Goal: Information Seeking & Learning: Learn about a topic

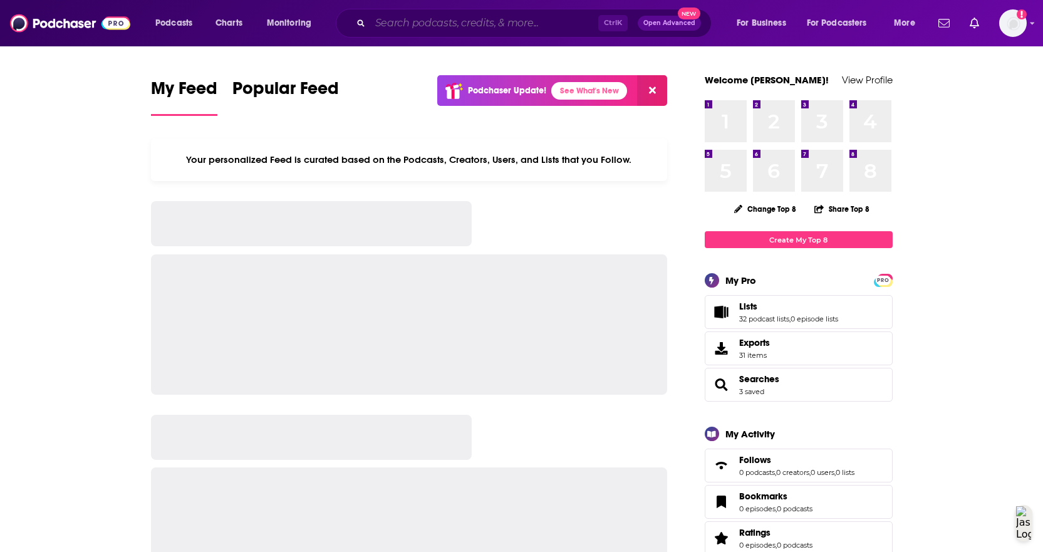
click at [495, 22] on input "Search podcasts, credits, & more..." at bounding box center [484, 23] width 228 height 20
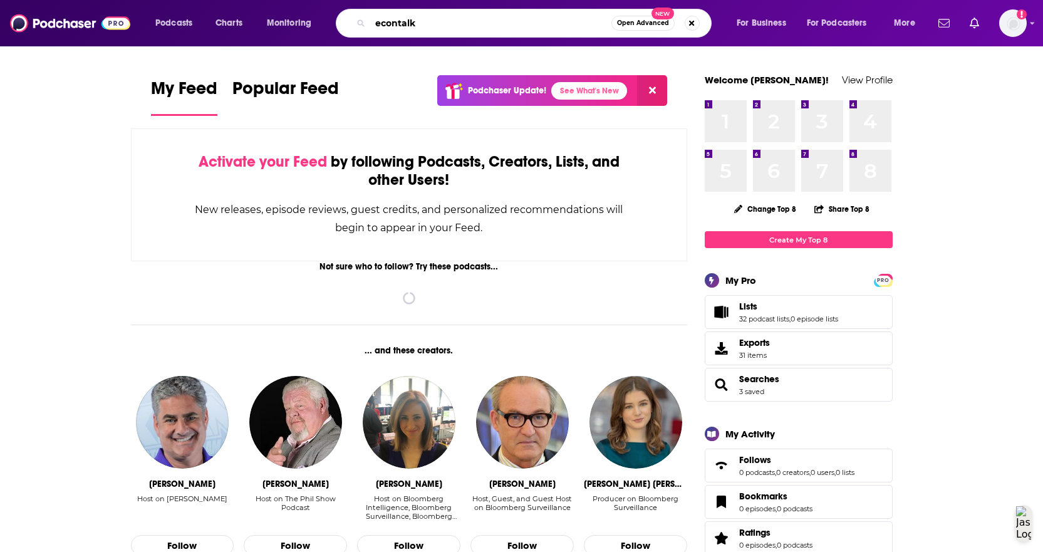
type input "econtalk"
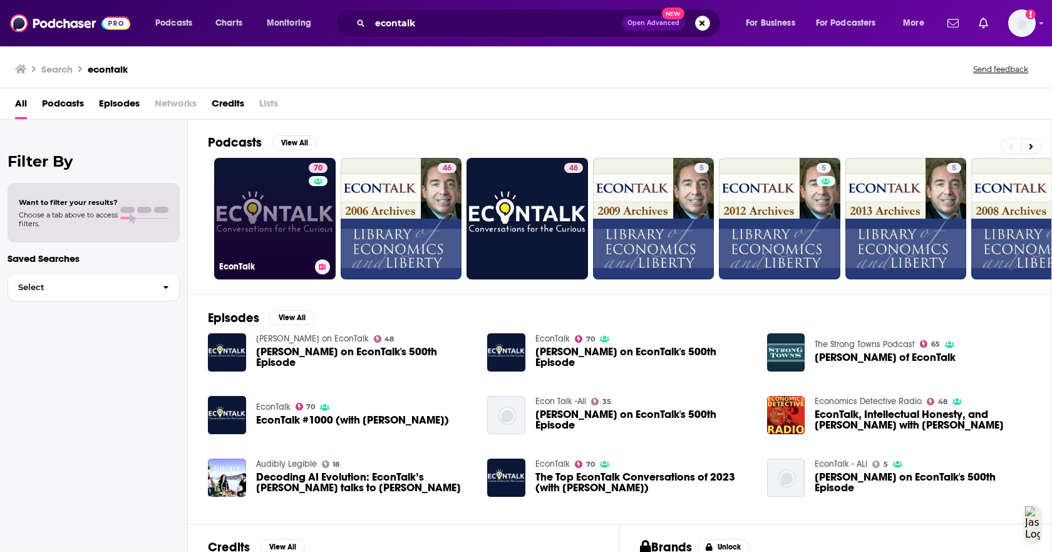
click at [311, 222] on div "70" at bounding box center [320, 211] width 22 height 96
